Goal: Information Seeking & Learning: Learn about a topic

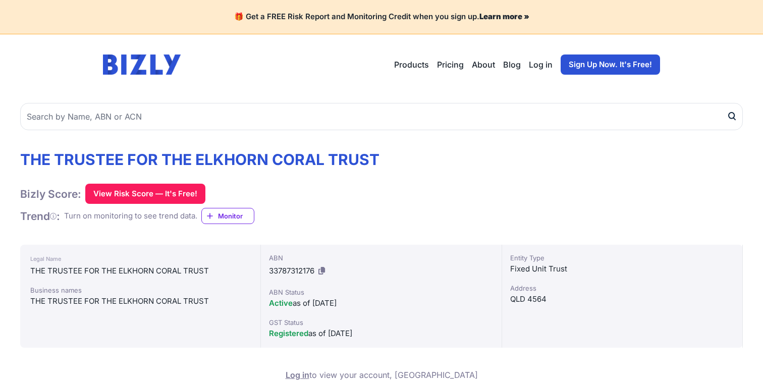
click at [324, 271] on icon at bounding box center [322, 271] width 7 height 8
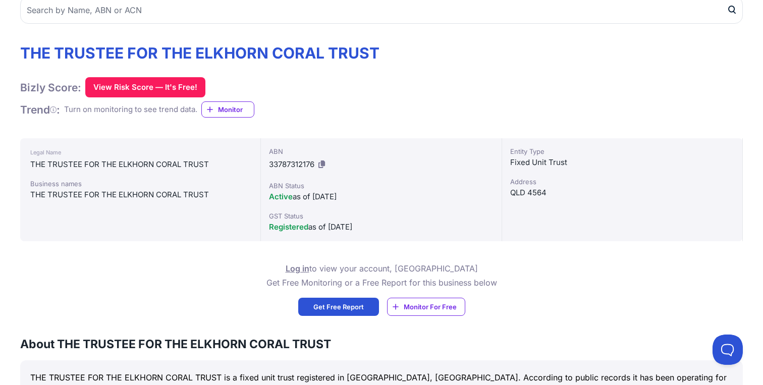
scroll to position [219, 0]
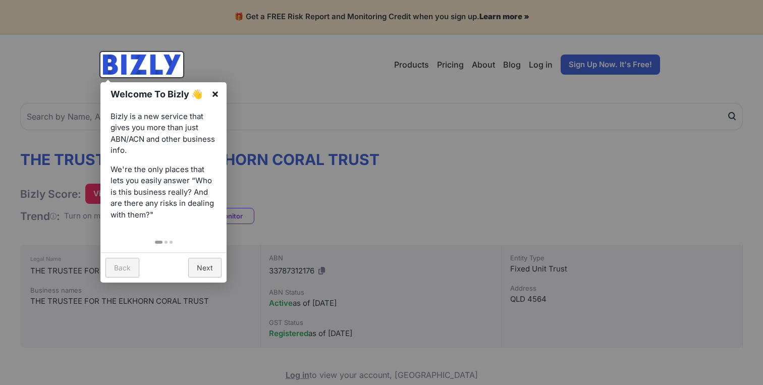
click at [215, 91] on link "×" at bounding box center [215, 93] width 23 height 23
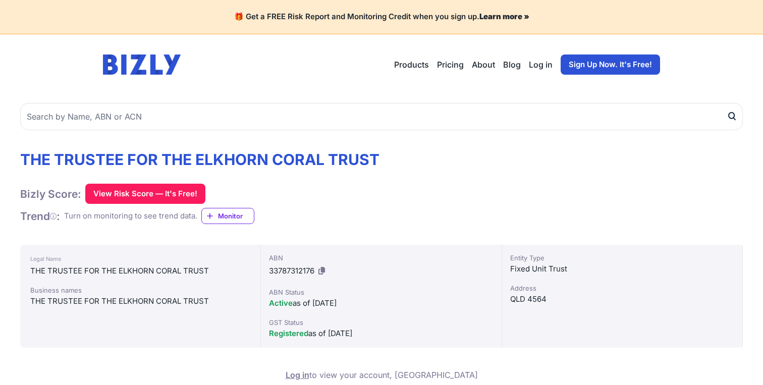
click at [325, 271] on icon at bounding box center [322, 271] width 7 height 8
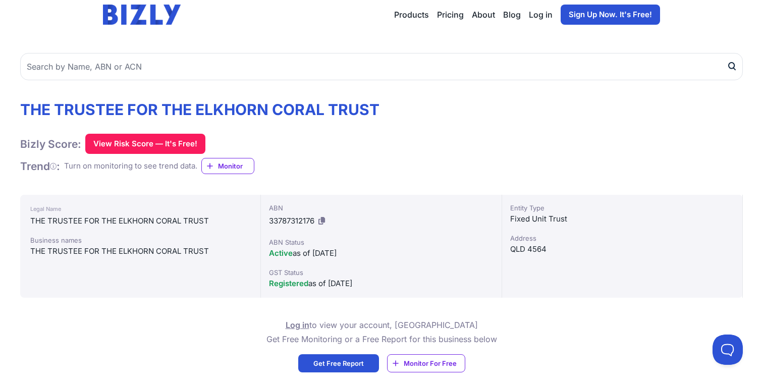
scroll to position [71, 0]
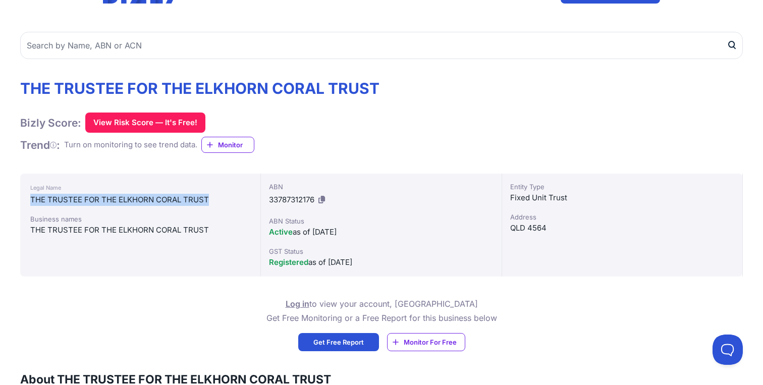
drag, startPoint x: 209, startPoint y: 200, endPoint x: 11, endPoint y: 200, distance: 197.9
copy div "THE TRUSTEE FOR THE ELKHORN CORAL TRUST"
click at [322, 197] on icon at bounding box center [322, 200] width 7 height 8
copy div "THE TRUSTEE FOR THE ELKHORN CORAL TRUST"
